Goal: Task Accomplishment & Management: Use online tool/utility

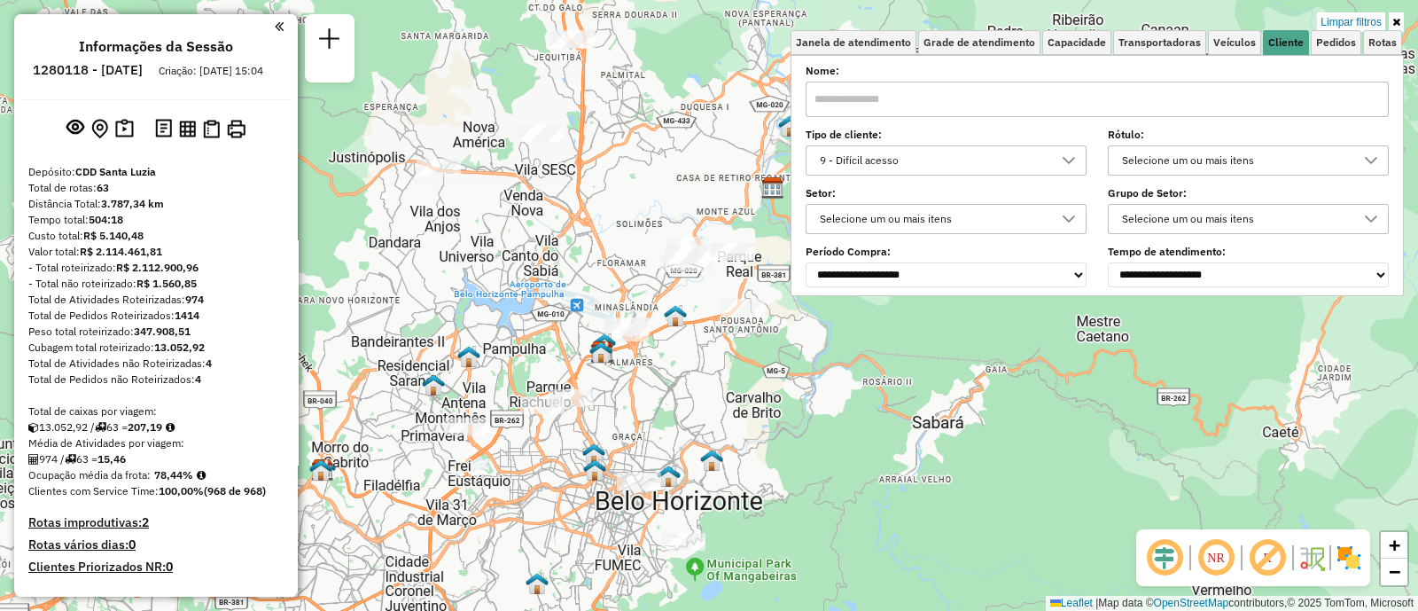
scroll to position [9, 60]
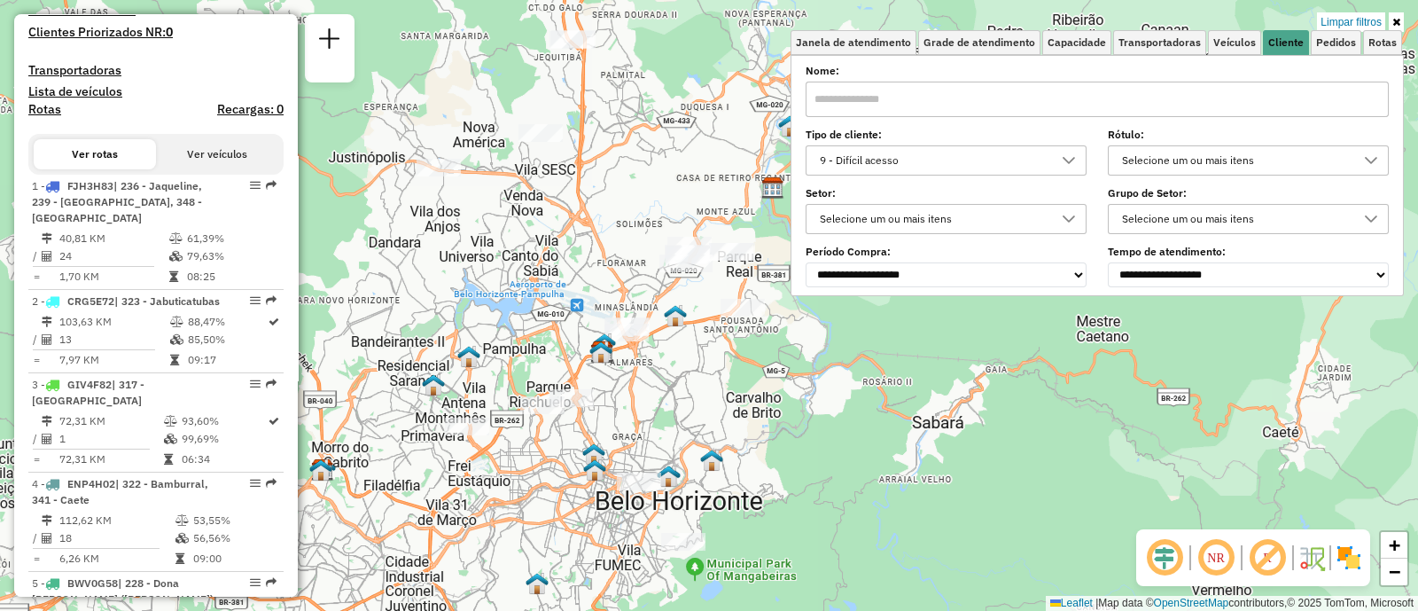
click at [929, 156] on div "9 - Difícil acesso" at bounding box center [933, 160] width 238 height 28
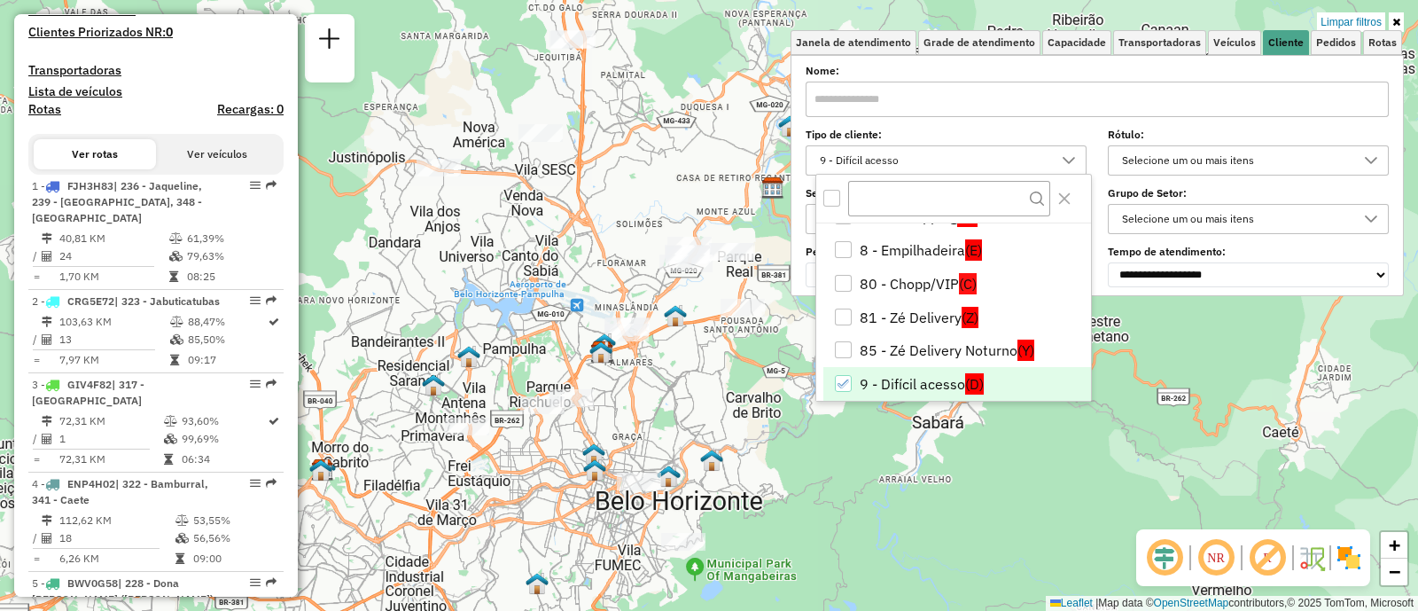
scroll to position [305, 0]
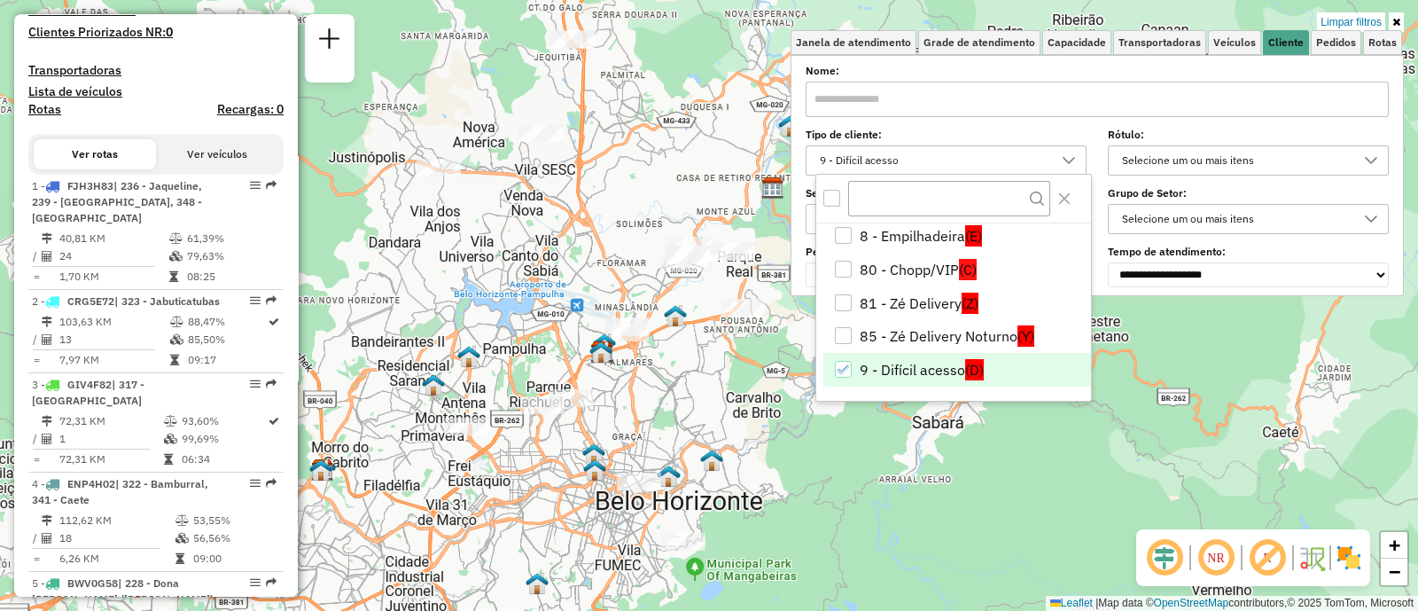
click at [845, 364] on icon "9 - Difícil acesso" at bounding box center [843, 369] width 12 height 12
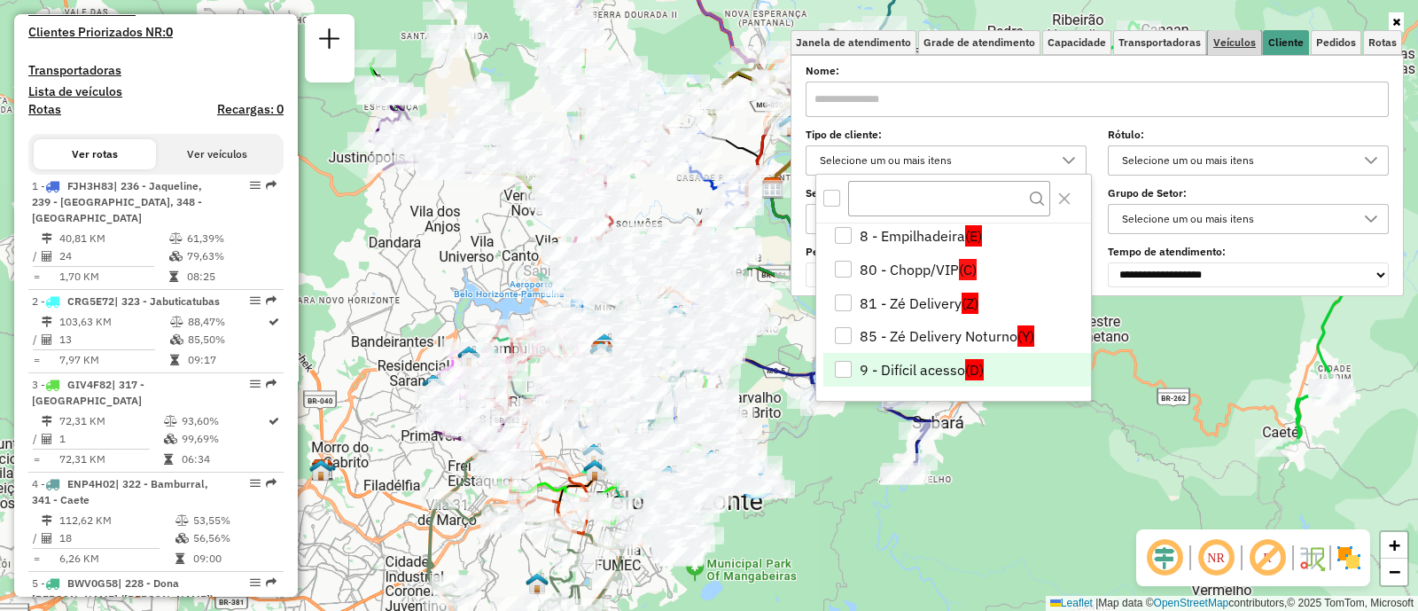
click at [1245, 38] on span "Veículos" at bounding box center [1234, 42] width 43 height 11
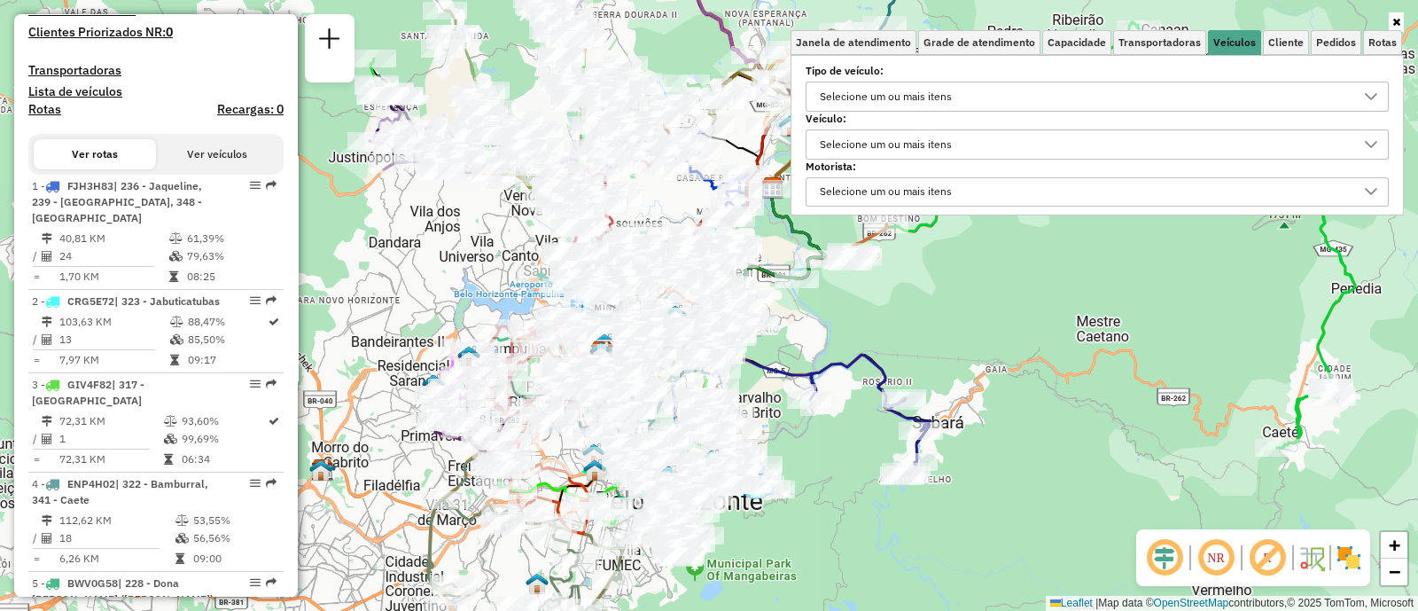
click at [939, 141] on div "Selecione um ou mais itens" at bounding box center [886, 144] width 144 height 28
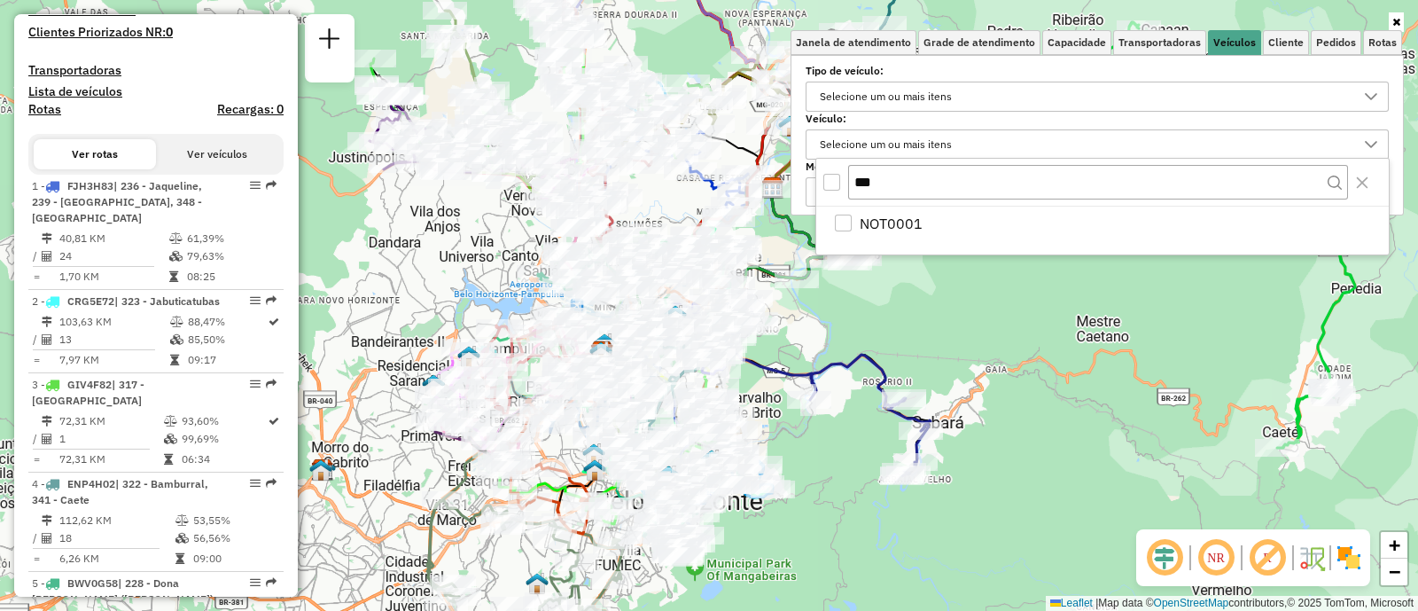
type input "***"
click at [984, 237] on div "NOT0001" at bounding box center [1102, 230] width 572 height 48
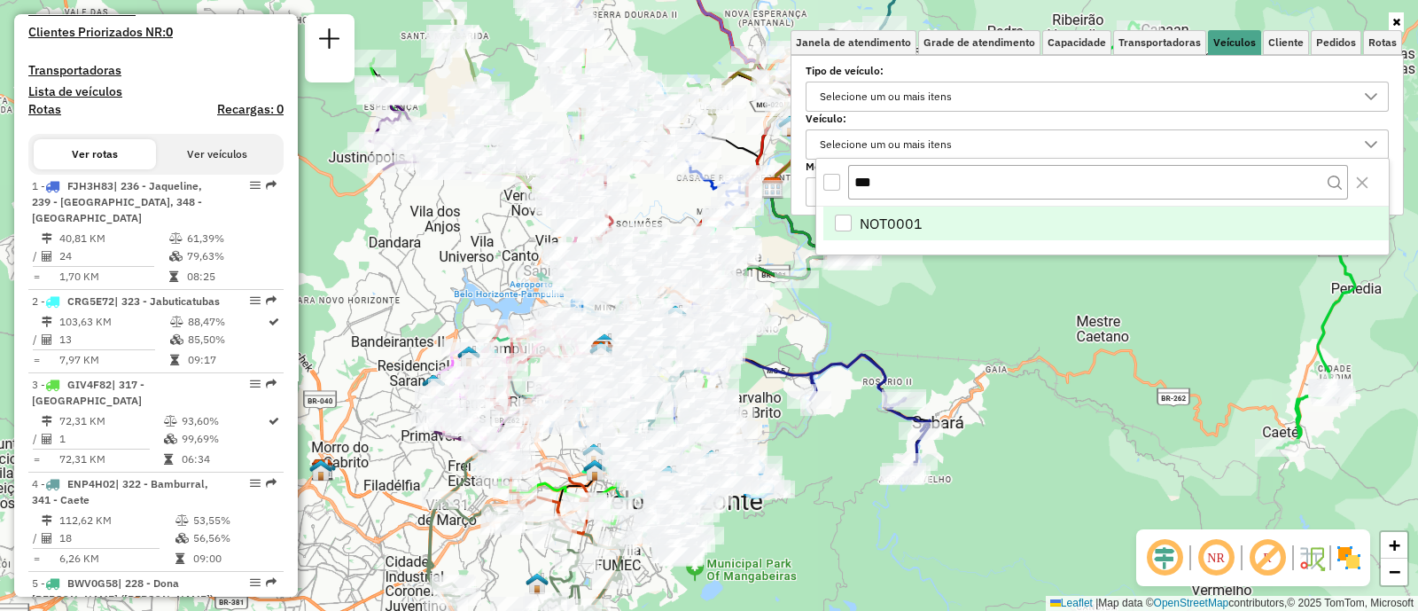
click at [970, 228] on li "NOT0001" at bounding box center [1105, 223] width 565 height 34
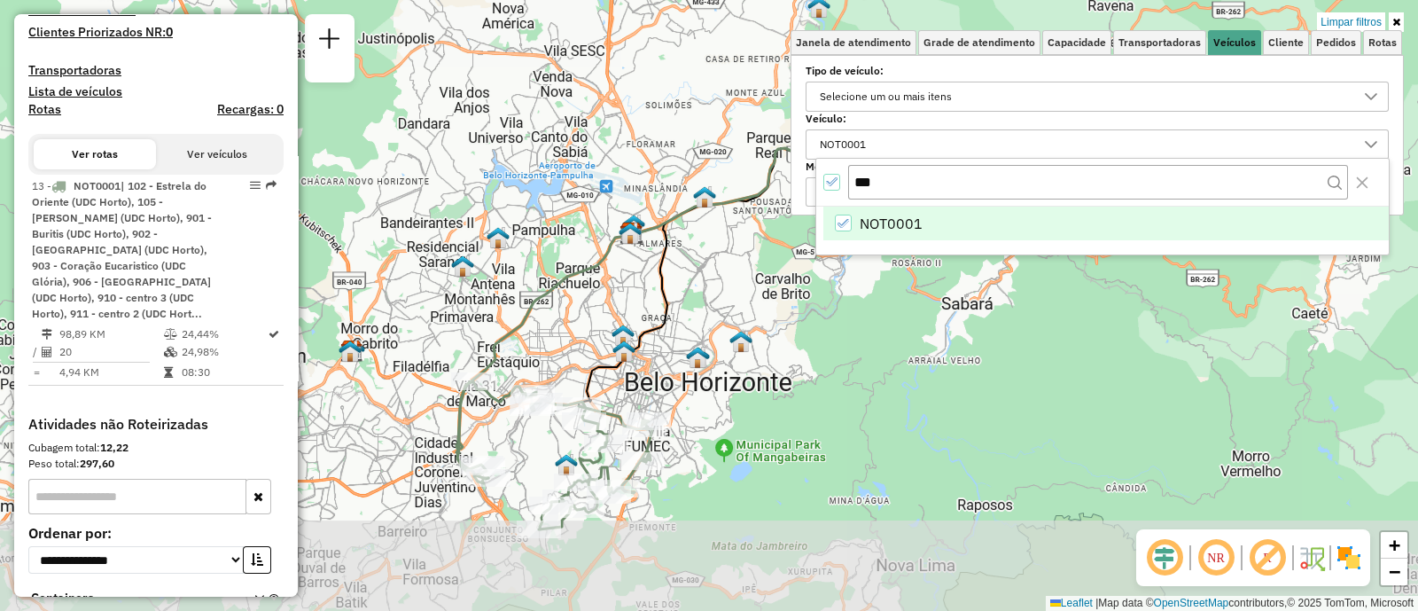
drag, startPoint x: 732, startPoint y: 480, endPoint x: 760, endPoint y: 360, distance: 123.8
click at [760, 360] on div "Limpar filtros Janela de atendimento Grade de atendimento Capacidade Transporta…" at bounding box center [709, 305] width 1418 height 611
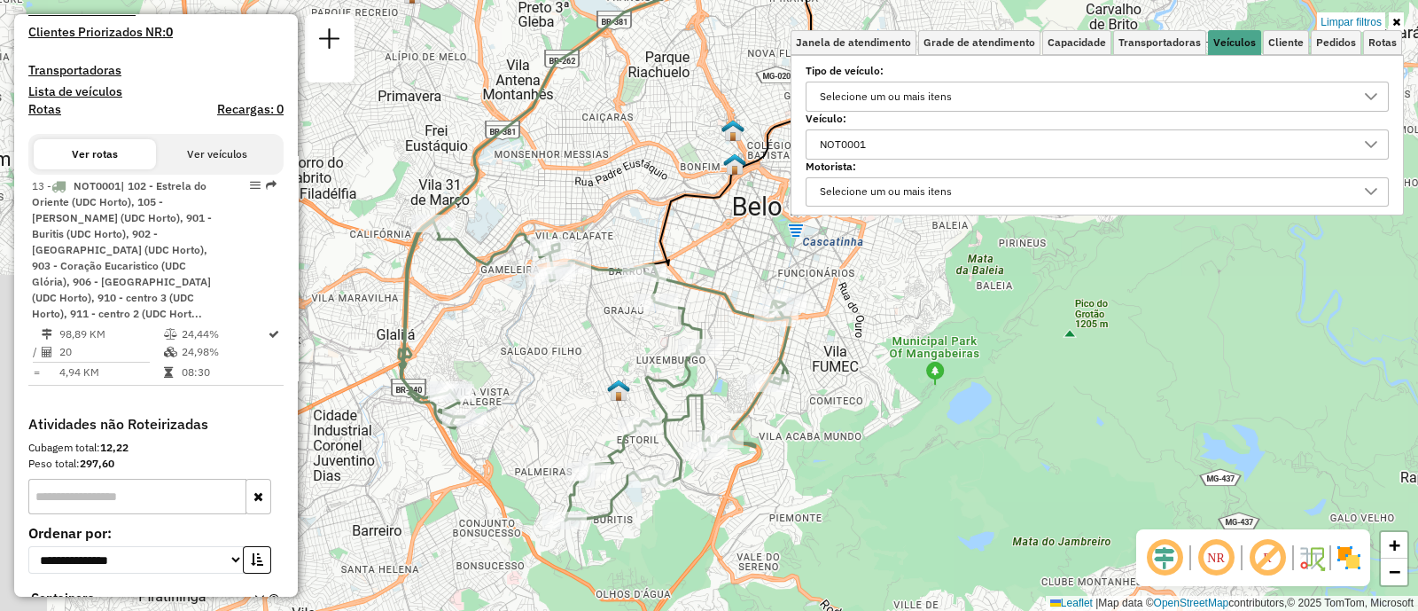
drag, startPoint x: 691, startPoint y: 476, endPoint x: 817, endPoint y: 449, distance: 128.6
click at [817, 449] on div "Limpar filtros Janela de atendimento Grade de atendimento Capacidade Transporta…" at bounding box center [709, 305] width 1418 height 611
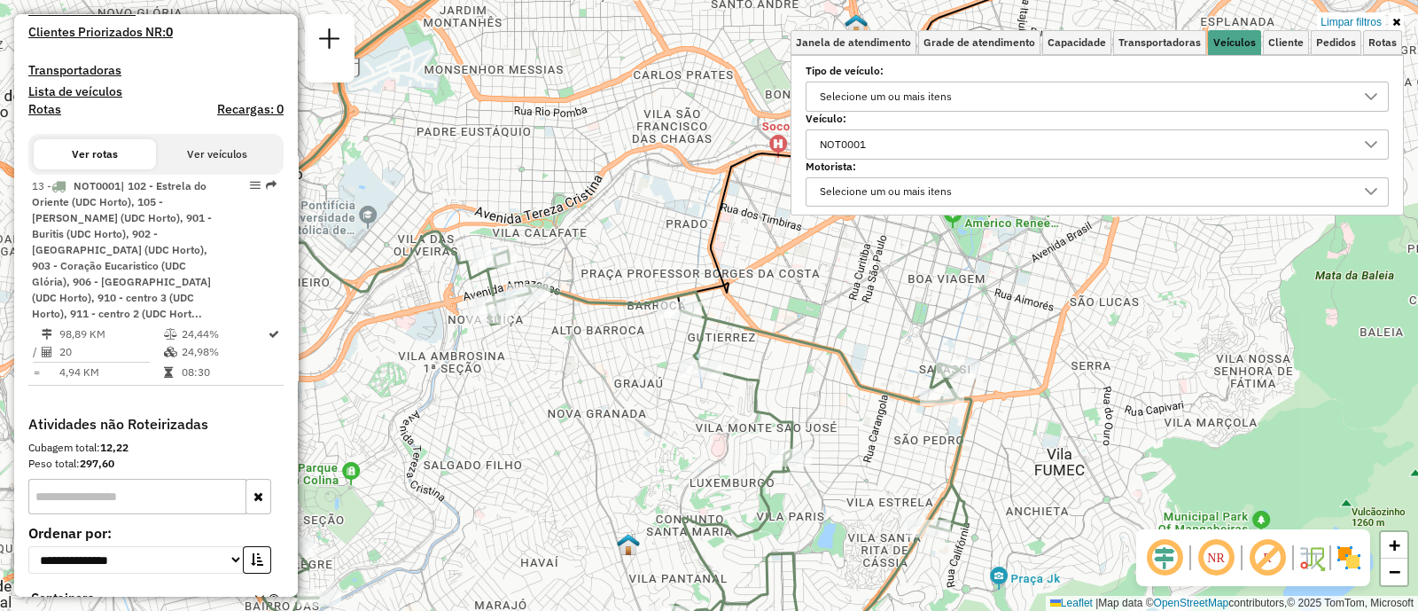
click at [523, 330] on div "Rota 13 - Placa NOT0001 63230598 - BAR DO [PERSON_NAME] filtros Janela de atend…" at bounding box center [709, 305] width 1418 height 611
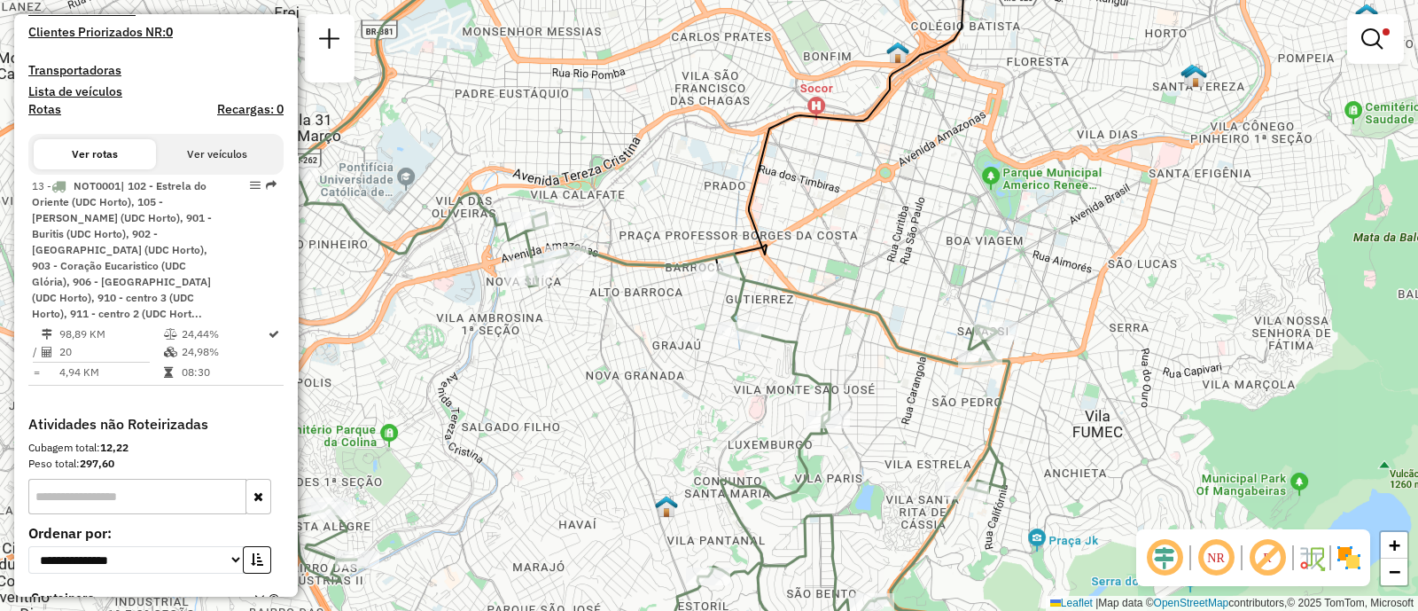
drag, startPoint x: 566, startPoint y: 281, endPoint x: 677, endPoint y: 178, distance: 151.1
click at [677, 178] on div "Limpar filtros Janela de atendimento Grade de atendimento Capacidade Transporta…" at bounding box center [709, 305] width 1418 height 611
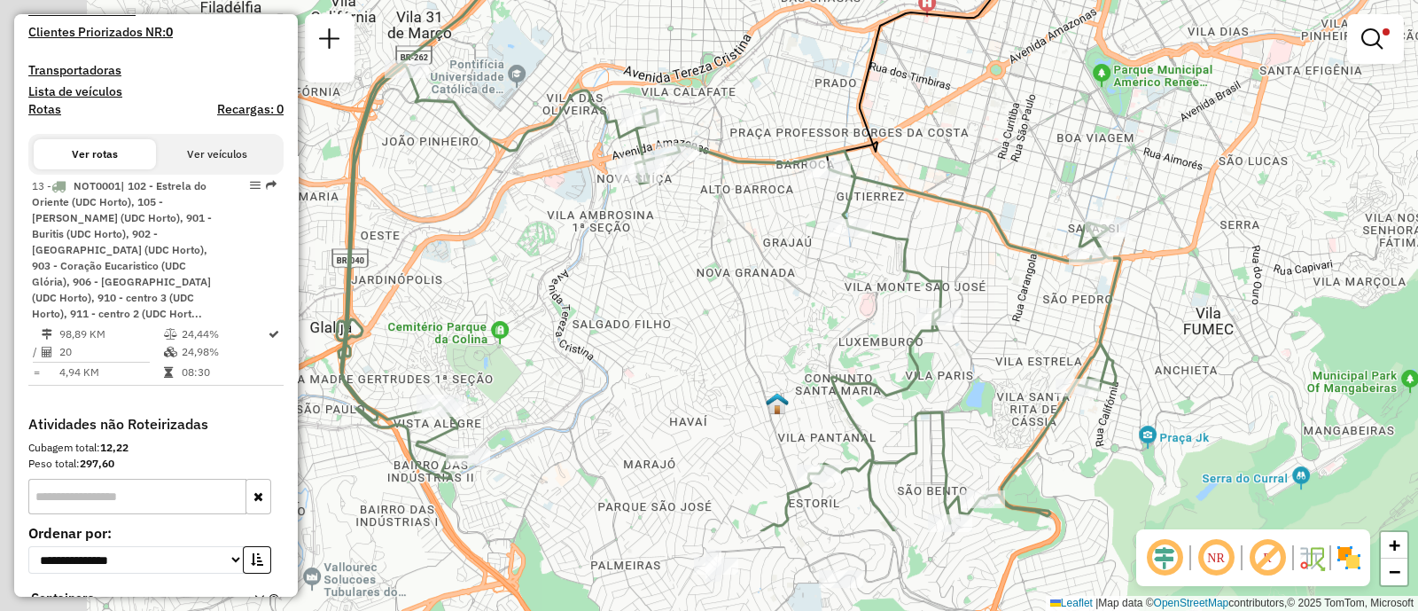
click at [678, 176] on div "Limpar filtros Janela de atendimento Grade de atendimento Capacidade Transporta…" at bounding box center [709, 305] width 1418 height 611
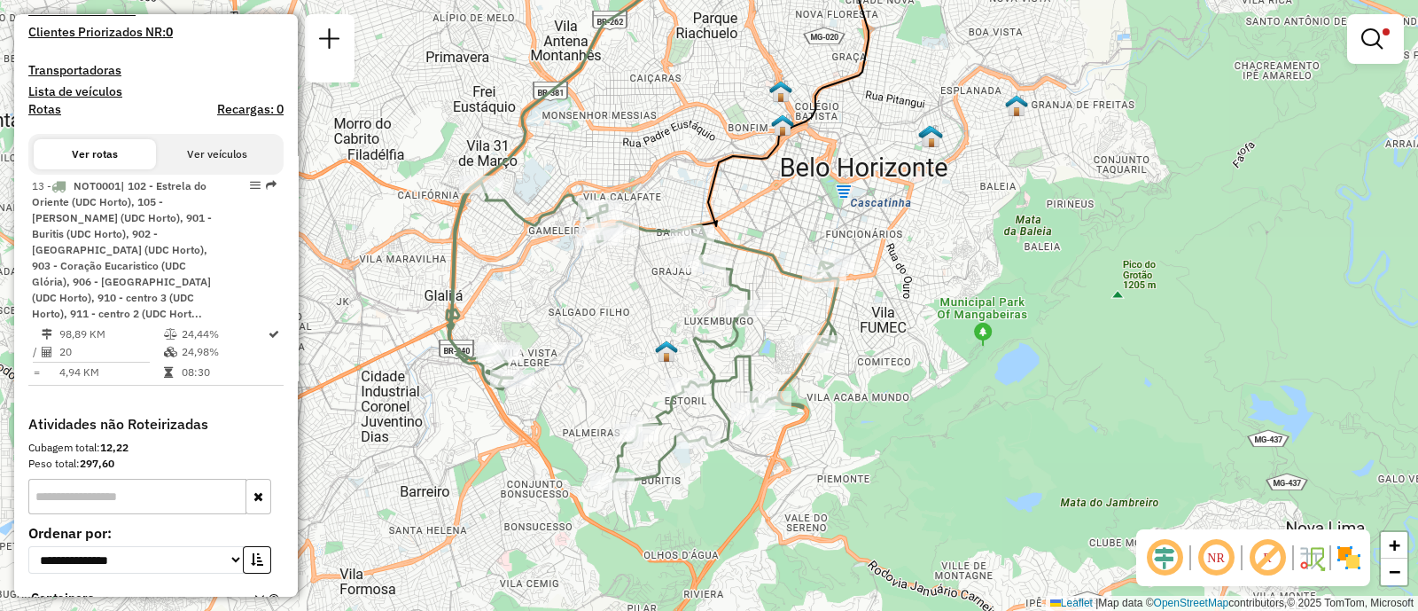
drag, startPoint x: 670, startPoint y: 398, endPoint x: 626, endPoint y: 365, distance: 55.1
click at [626, 365] on div "Limpar filtros Janela de atendimento Grade de atendimento Capacidade Transporta…" at bounding box center [709, 305] width 1418 height 611
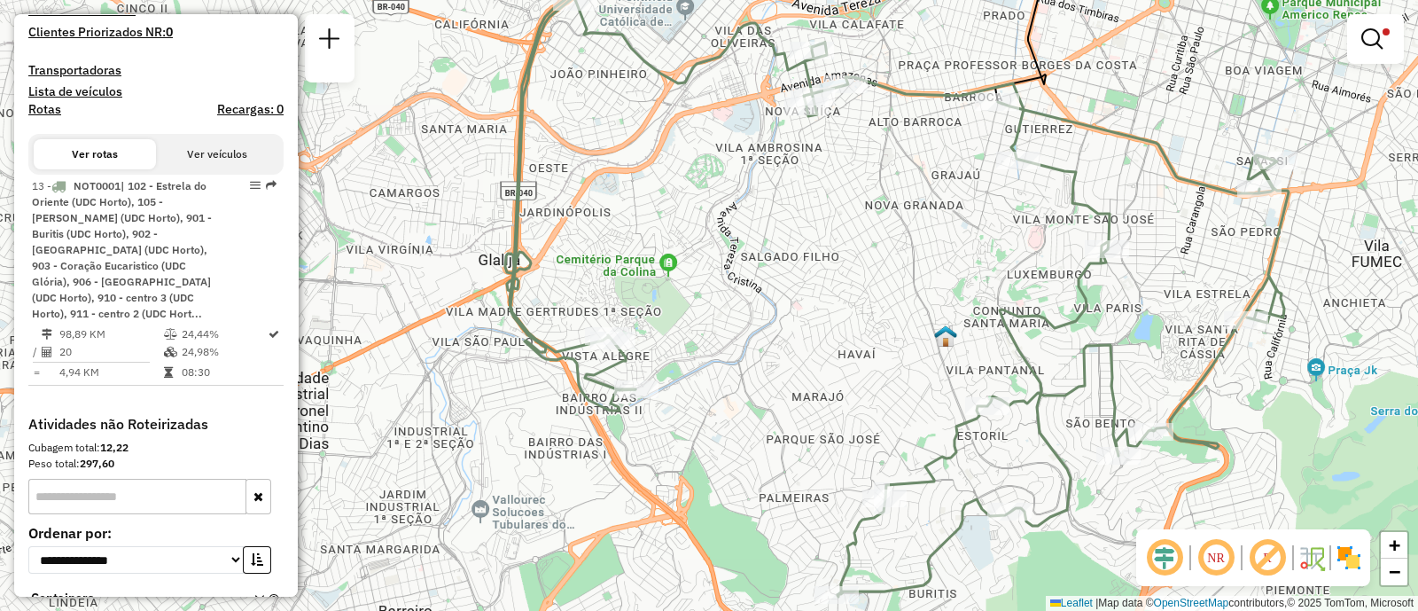
drag, startPoint x: 677, startPoint y: 390, endPoint x: 622, endPoint y: 274, distance: 128.4
click at [647, 323] on div "Limpar filtros Janela de atendimento Grade de atendimento Capacidade Transporta…" at bounding box center [709, 305] width 1418 height 611
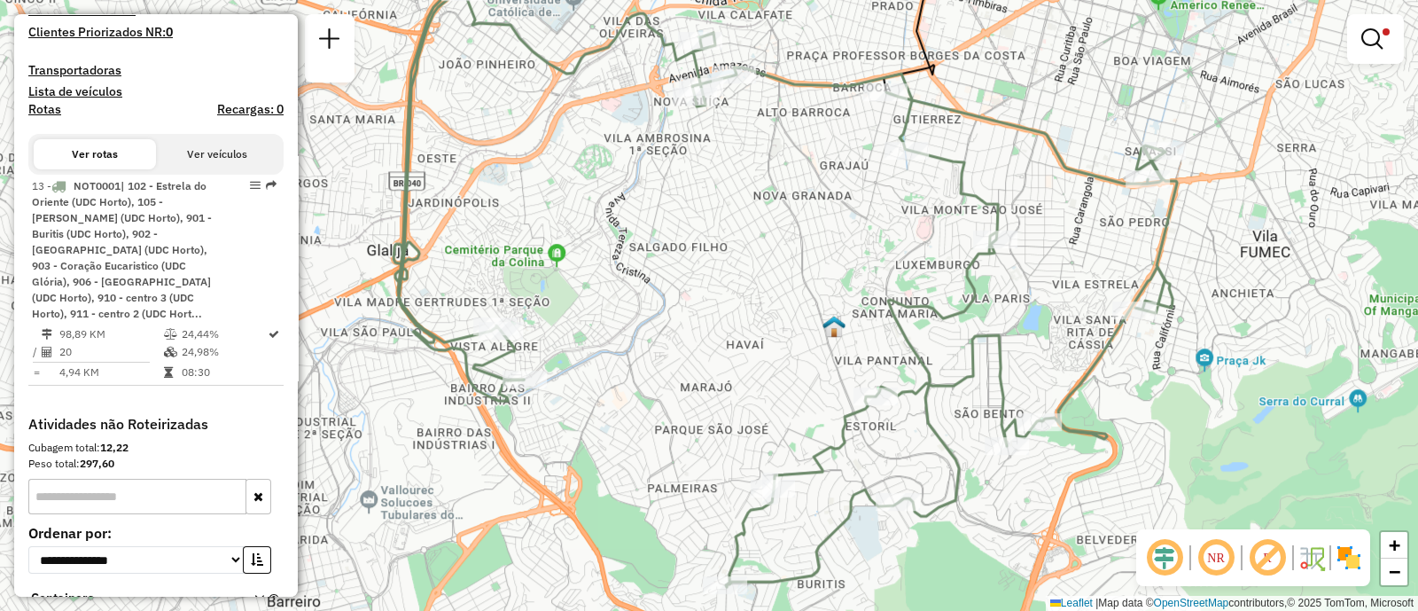
drag, startPoint x: 622, startPoint y: 274, endPoint x: 543, endPoint y: 338, distance: 101.4
click at [543, 336] on div "Limpar filtros Janela de atendimento Grade de atendimento Capacidade Transporta…" at bounding box center [709, 305] width 1418 height 611
